Goal: Information Seeking & Learning: Learn about a topic

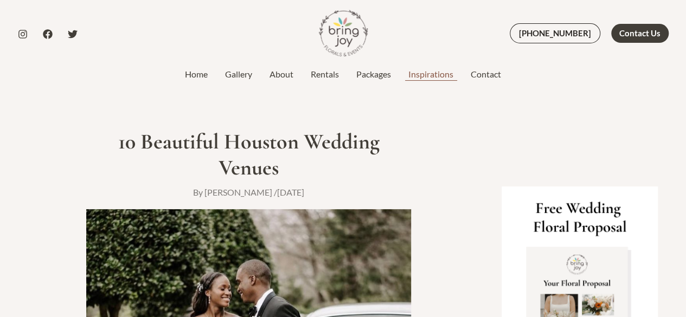
click at [438, 74] on link "Inspirations" at bounding box center [431, 74] width 62 height 13
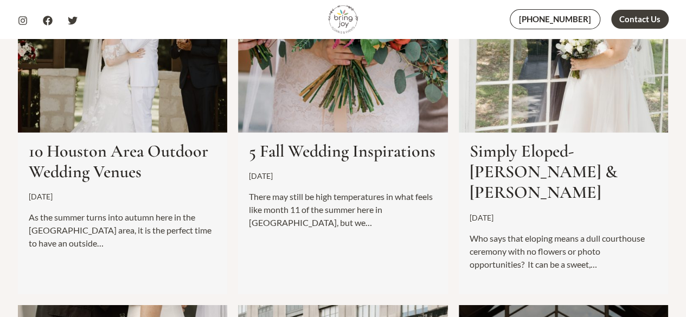
scroll to position [1562, 0]
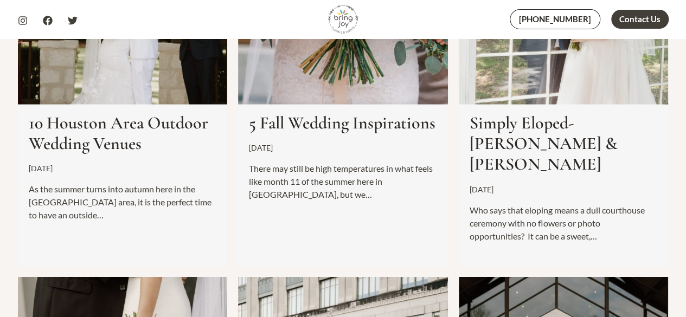
click at [119, 112] on link "10 Houston Area Outdoor Wedding Venues" at bounding box center [119, 133] width 180 height 42
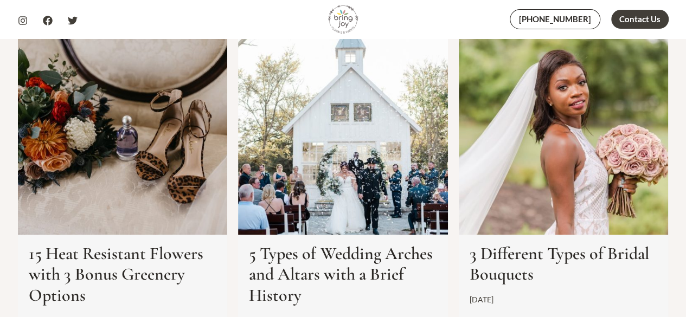
scroll to position [3081, 0]
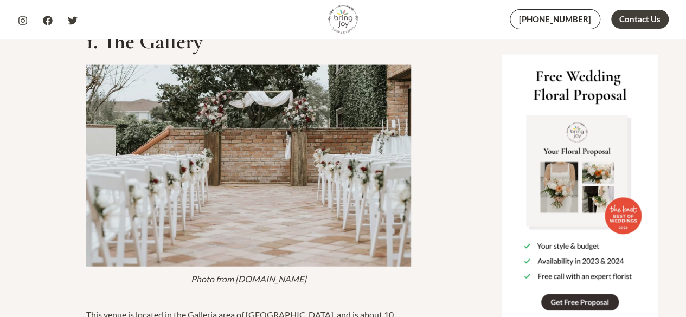
scroll to position [1215, 0]
